Goal: Register for event/course

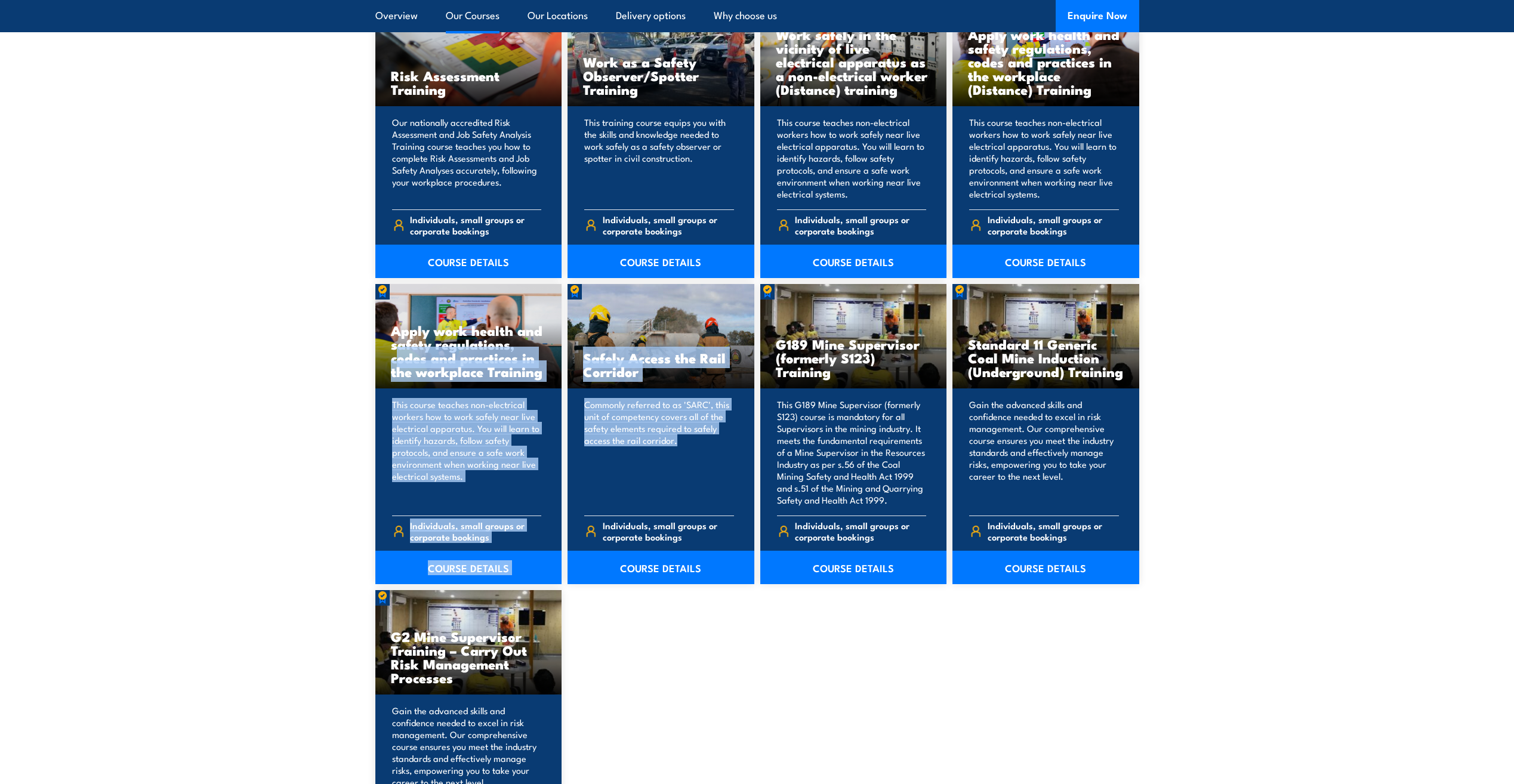
drag, startPoint x: 436, startPoint y: 340, endPoint x: 571, endPoint y: 509, distance: 216.3
click at [571, 509] on div "Standard 11 Generic Coal Mine Induction (Surface) Training The Standard 11 Gene…" at bounding box center [757, 135] width 764 height 1464
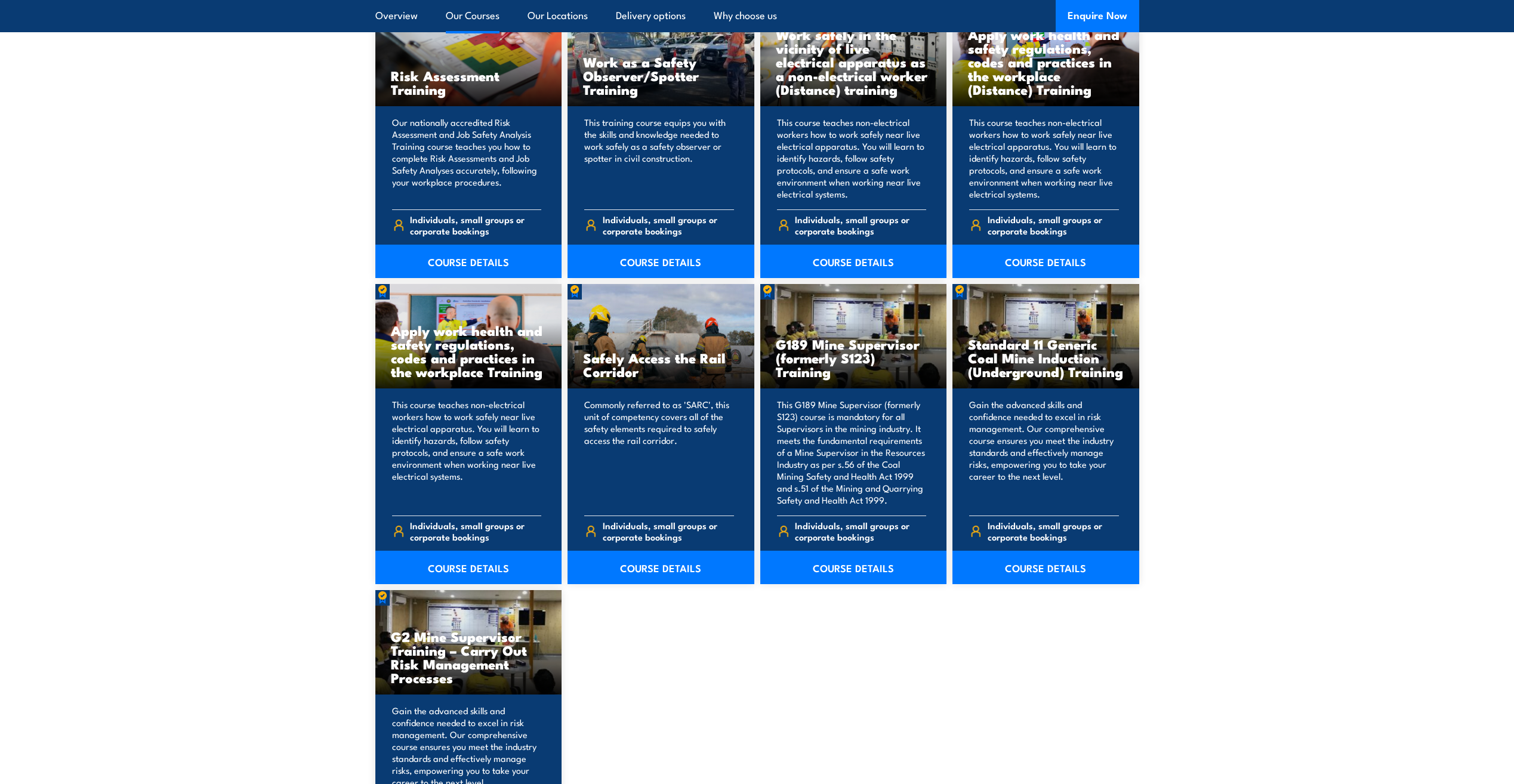
click at [681, 659] on div "Standard 11 Generic Coal Mine Induction (Surface) Training The Standard 11 Gene…" at bounding box center [757, 135] width 764 height 1464
click at [844, 567] on link "COURSE DETAILS" at bounding box center [853, 568] width 187 height 34
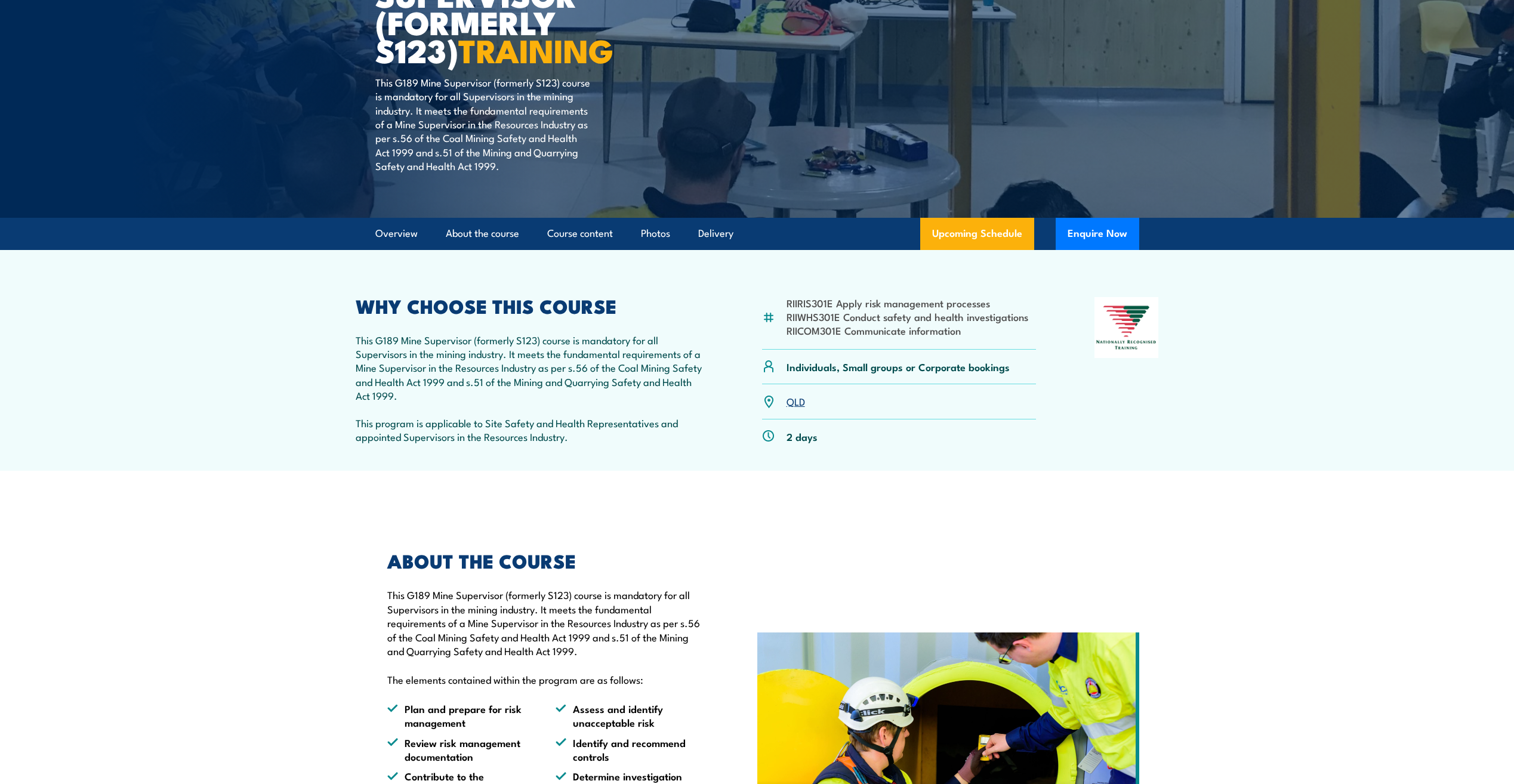
scroll to position [60, 0]
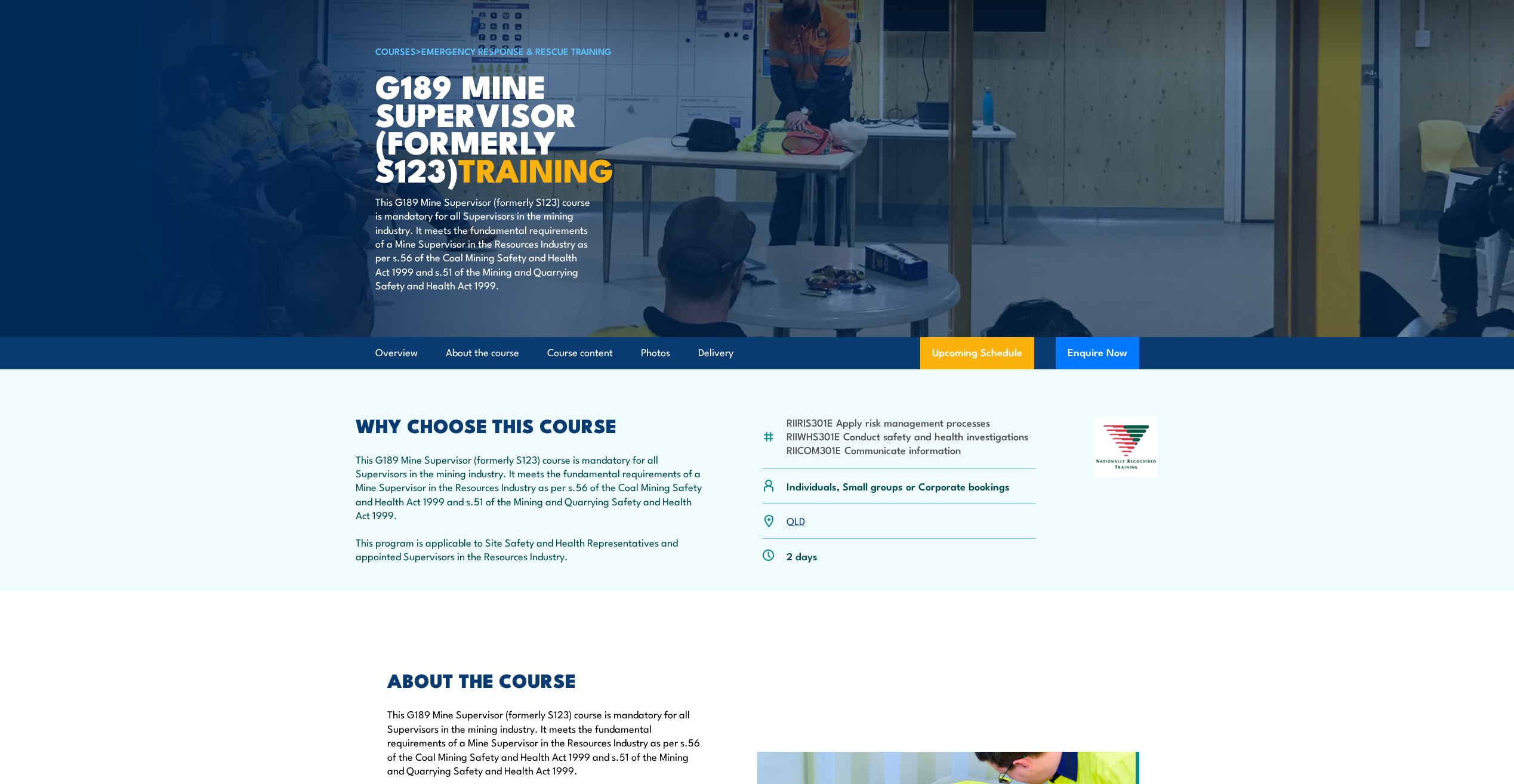
click at [975, 354] on link "Upcoming Schedule" at bounding box center [977, 353] width 114 height 32
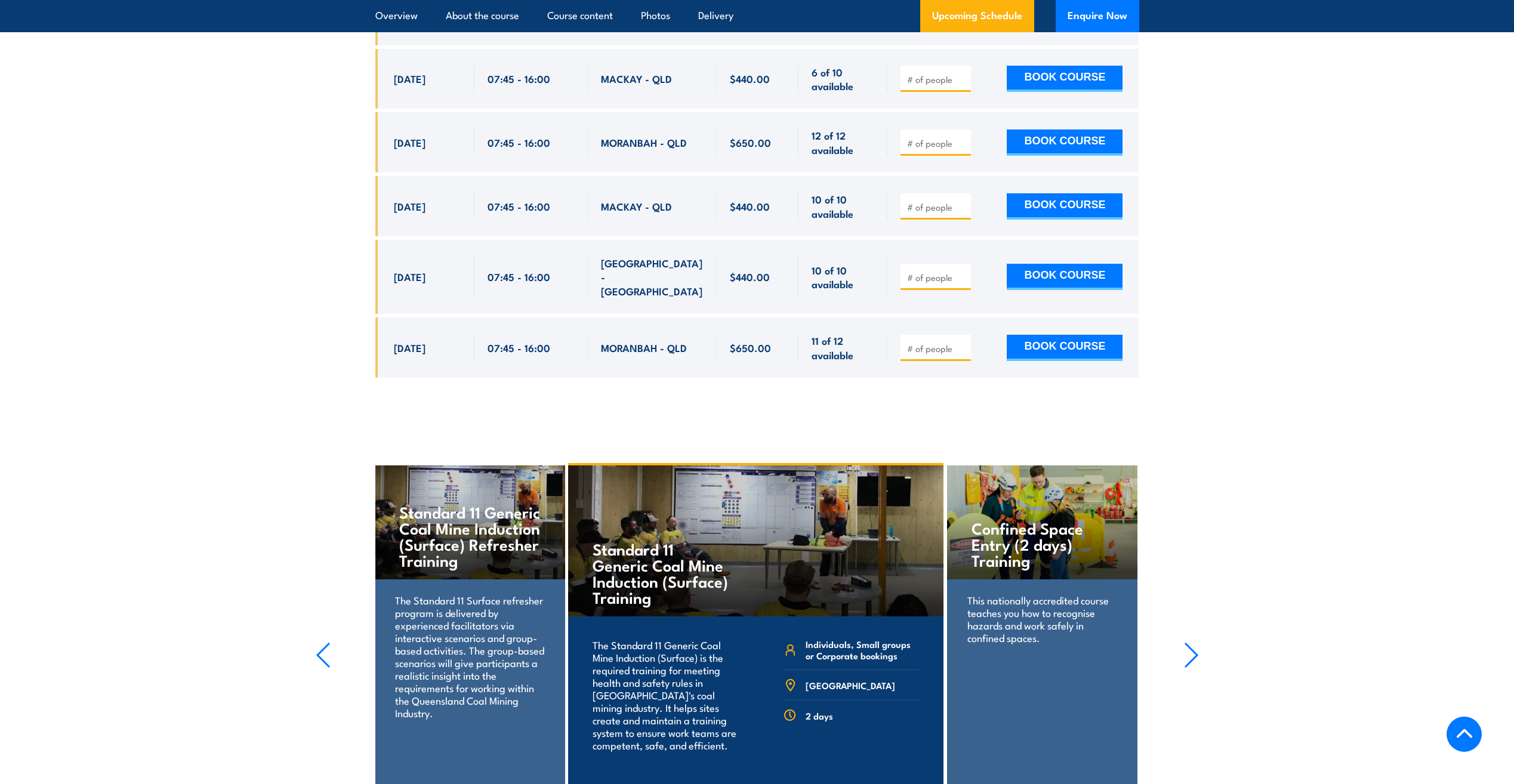
scroll to position [1973, 0]
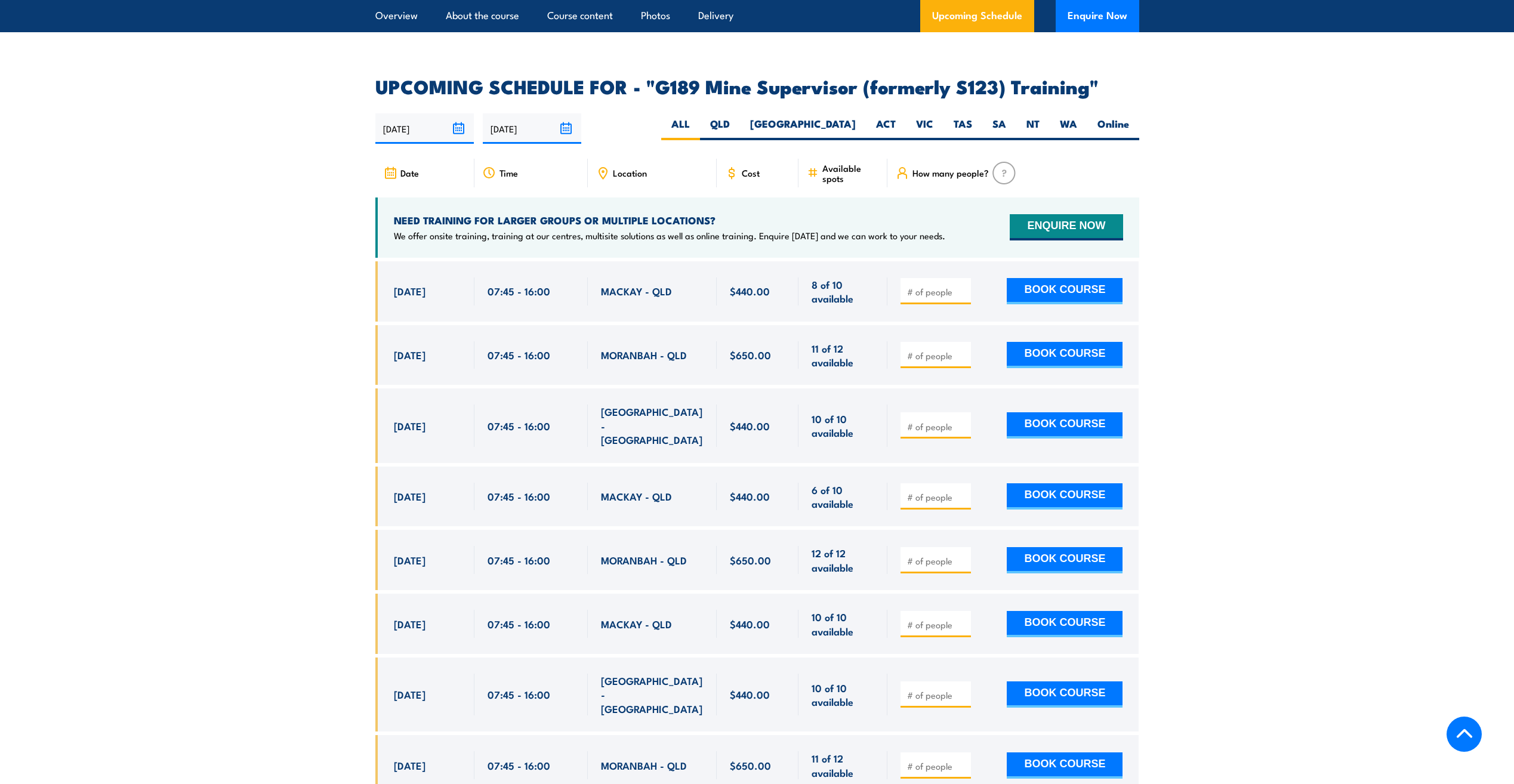
click at [740, 117] on label "QLD" at bounding box center [720, 129] width 40 height 24
click at [738, 117] on input "QLD" at bounding box center [734, 121] width 8 height 8
radio input "true"
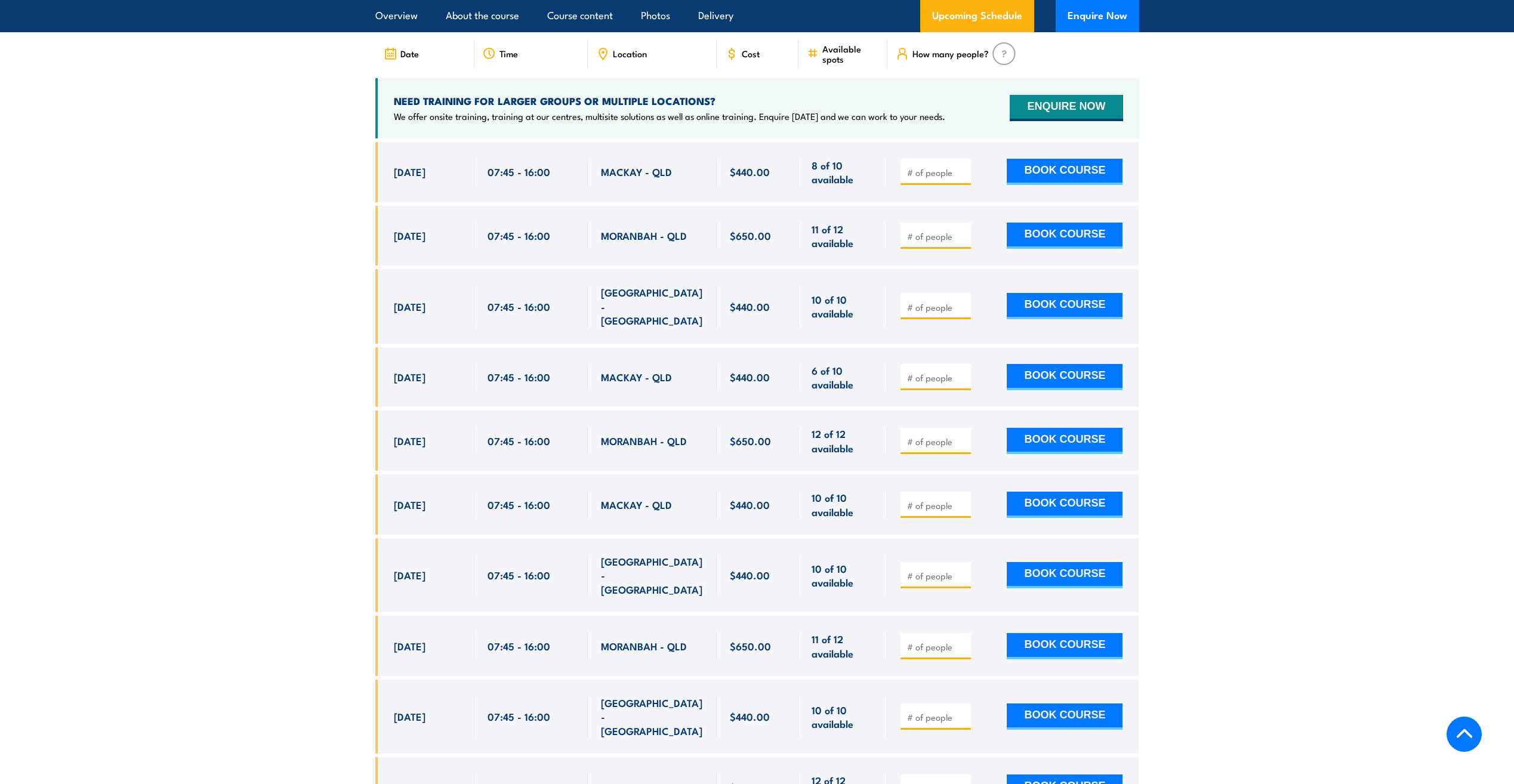
scroll to position [1854, 0]
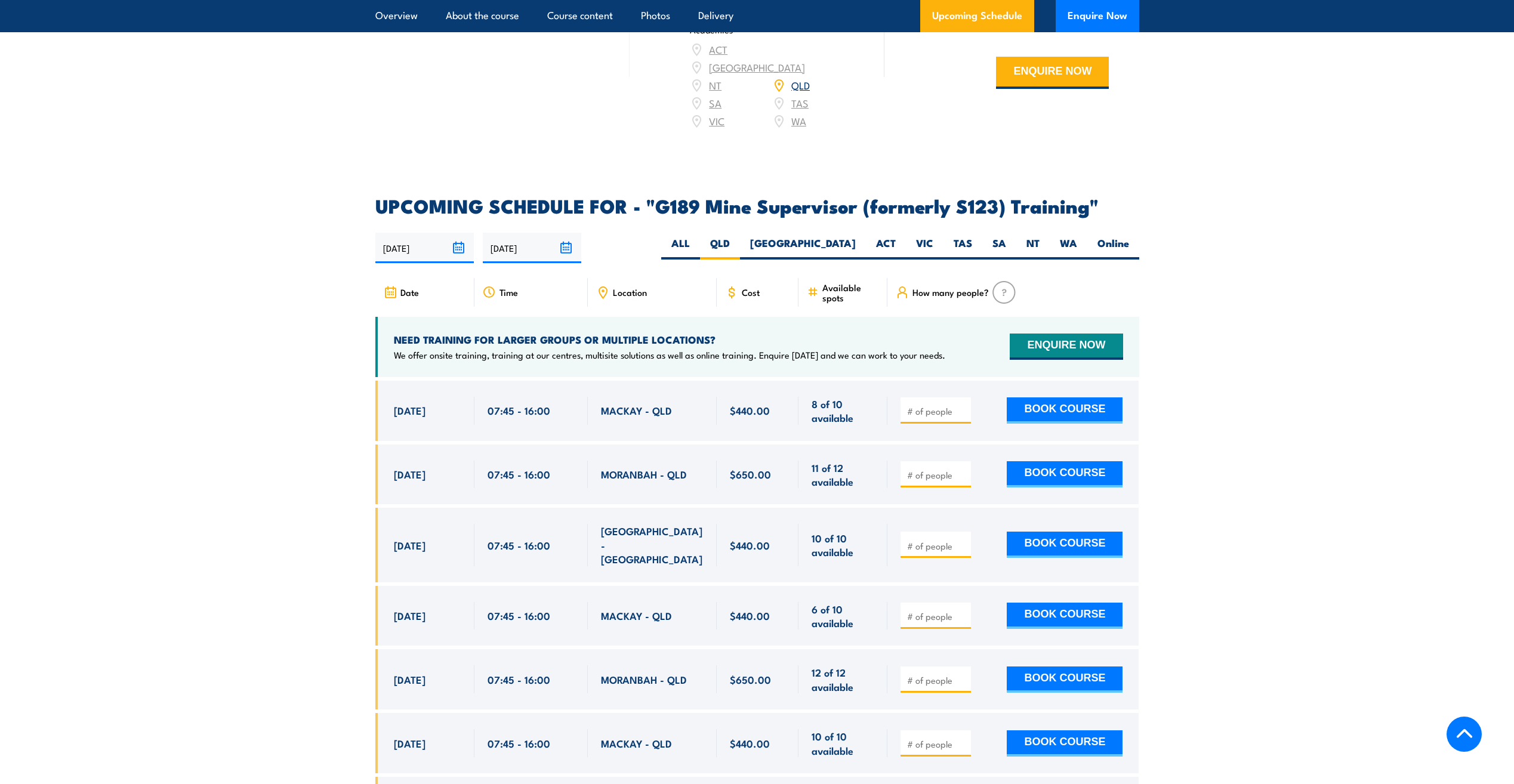
click at [631, 287] on span "Location" at bounding box center [630, 292] width 34 height 10
click at [603, 287] on icon at bounding box center [603, 292] width 8 height 11
